Goal: Find specific page/section

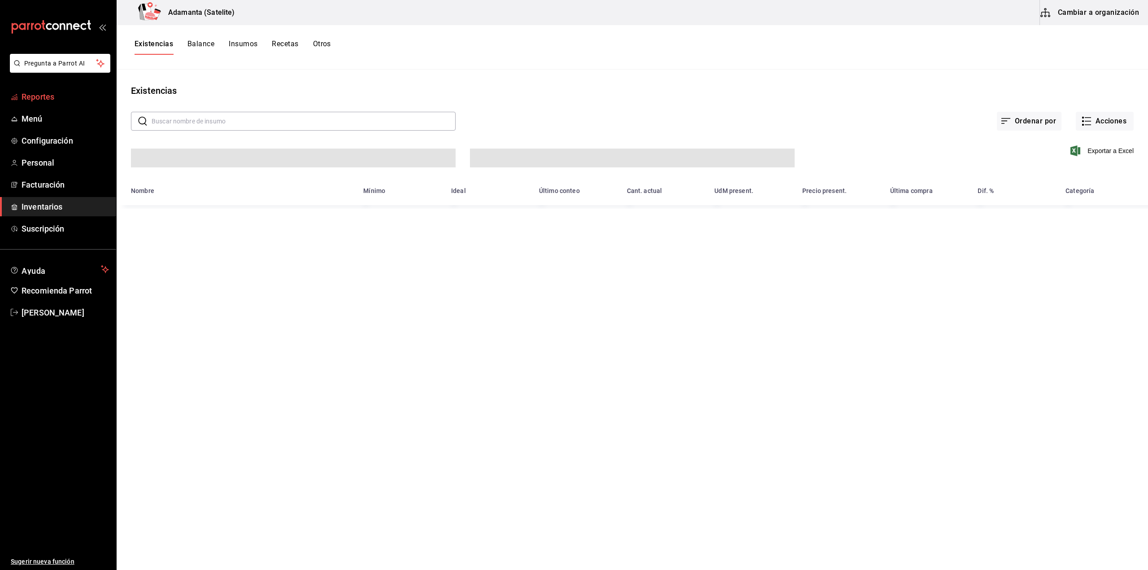
click at [57, 93] on span "Reportes" at bounding box center [65, 97] width 87 height 12
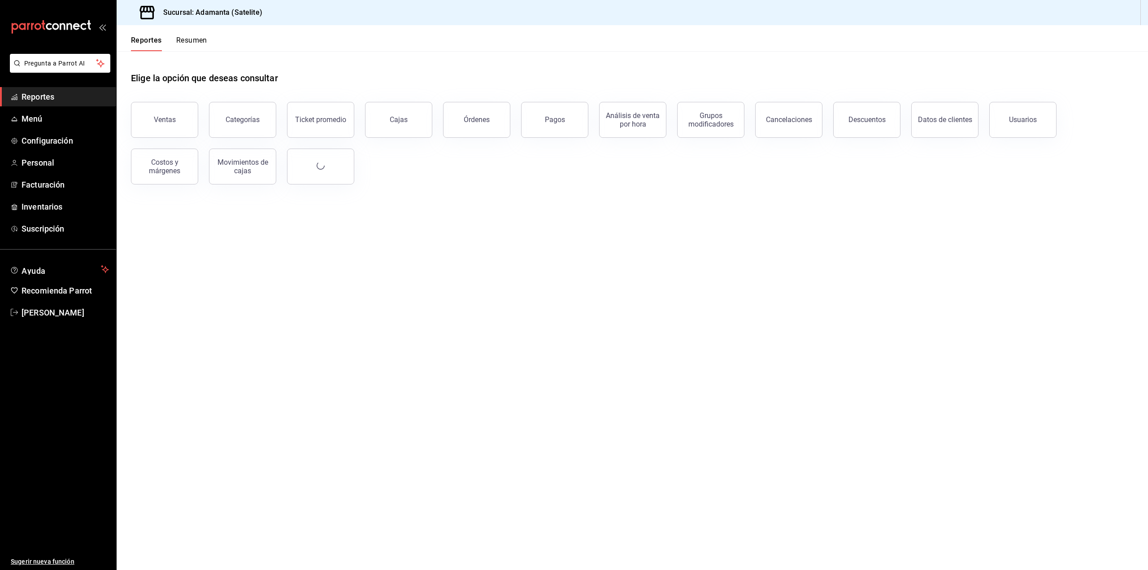
click at [183, 46] on button "Resumen" at bounding box center [191, 43] width 31 height 15
